Goal: Find specific page/section: Find specific page/section

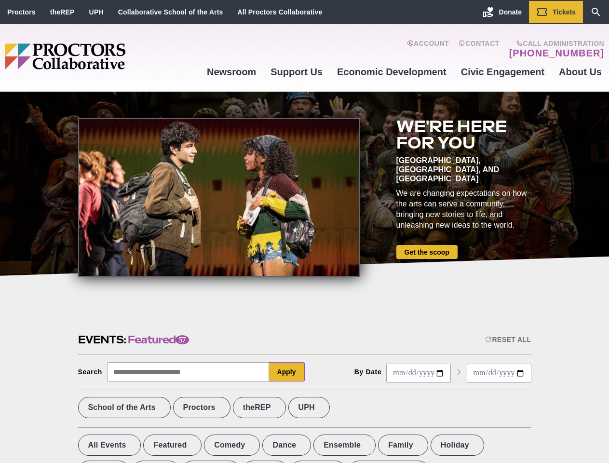
click at [304, 232] on div at bounding box center [219, 197] width 282 height 159
click at [508, 340] on div "Reset All" at bounding box center [508, 340] width 46 height 8
click at [287, 372] on button "Apply" at bounding box center [287, 371] width 36 height 19
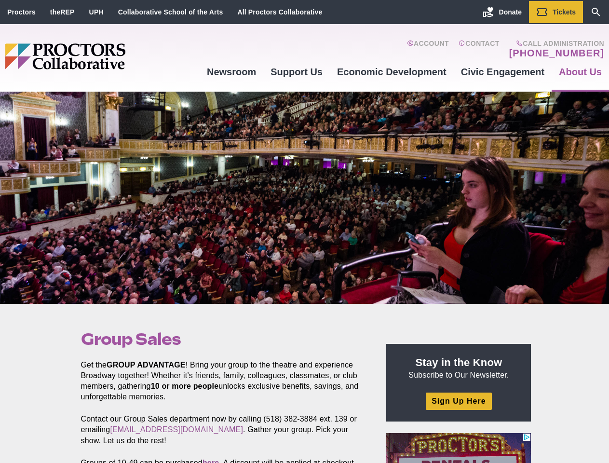
click at [304, 232] on div at bounding box center [304, 198] width 609 height 212
